Goal: Information Seeking & Learning: Learn about a topic

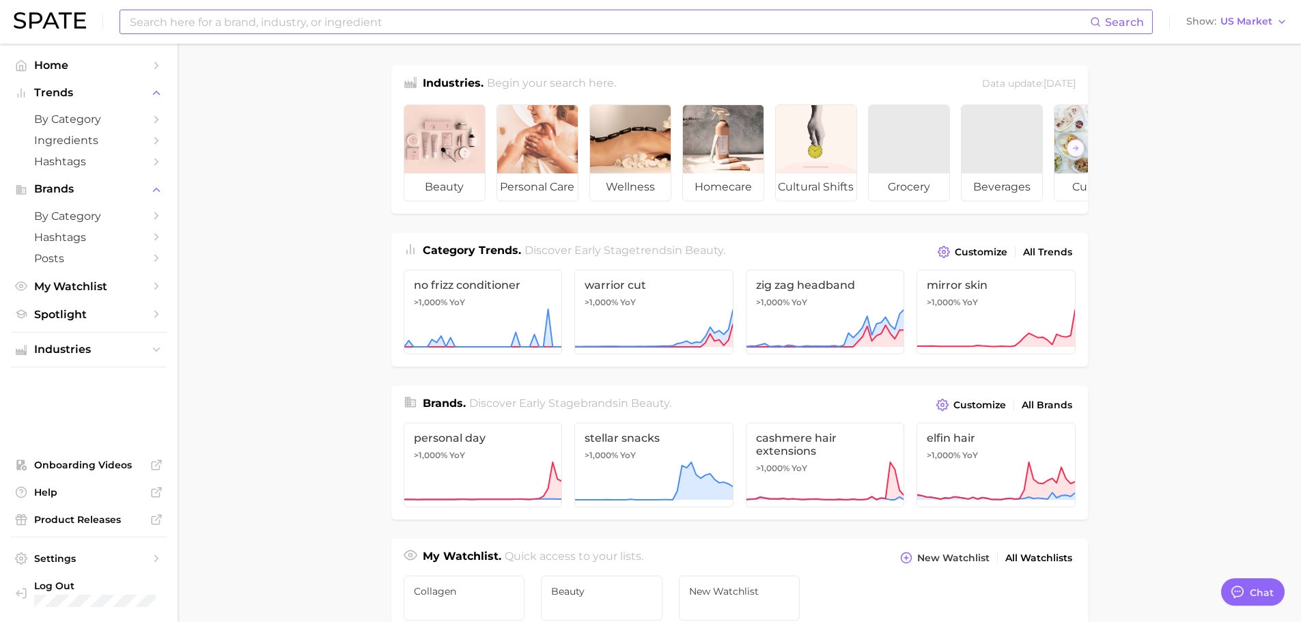
click at [199, 22] on input at bounding box center [608, 21] width 961 height 23
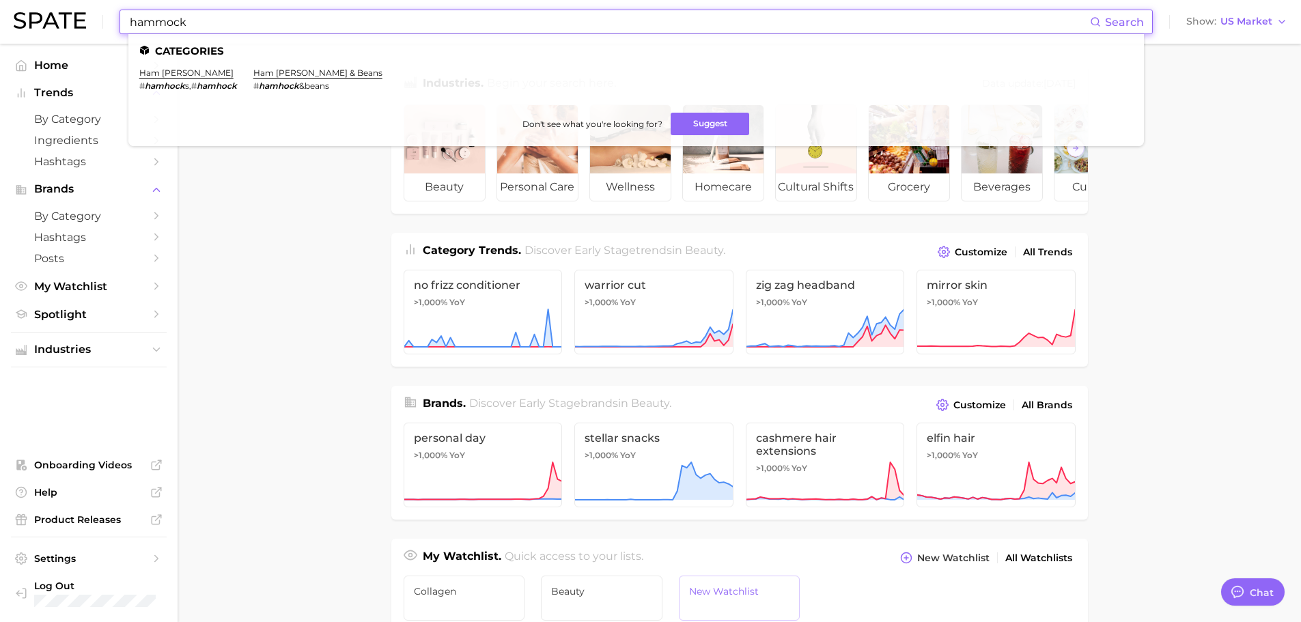
type input "hammock"
